Goal: Task Accomplishment & Management: Manage account settings

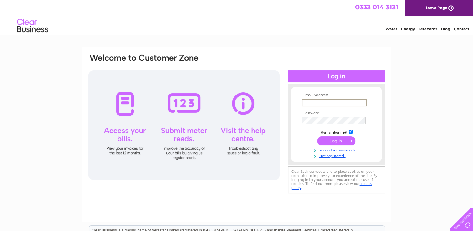
click at [315, 104] on input "text" at bounding box center [334, 103] width 65 height 8
type input "[EMAIL_ADDRESS][DOMAIN_NAME]"
click at [305, 121] on td at bounding box center [336, 120] width 73 height 10
click at [339, 141] on input "submit" at bounding box center [336, 140] width 38 height 9
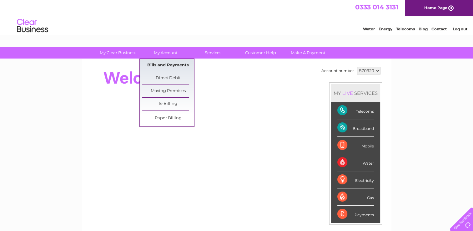
click at [157, 69] on link "Bills and Payments" at bounding box center [168, 65] width 52 height 13
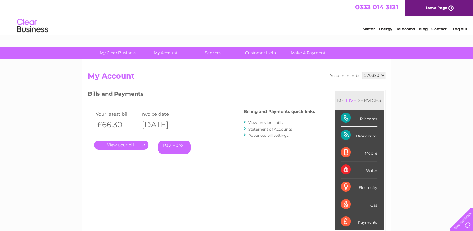
click at [250, 121] on link "View previous bills" at bounding box center [265, 122] width 34 height 5
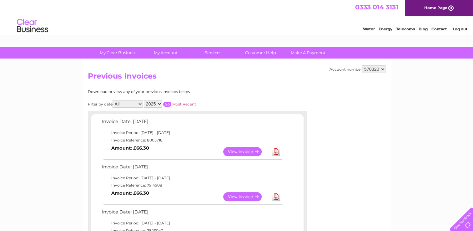
click at [239, 153] on link "View" at bounding box center [246, 151] width 46 height 9
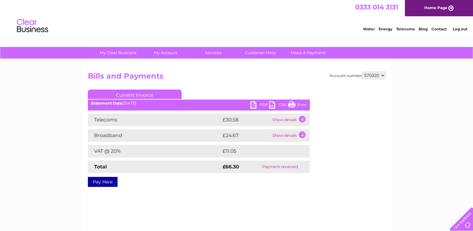
click at [258, 105] on link "PDF" at bounding box center [260, 105] width 19 height 9
